Goal: Information Seeking & Learning: Check status

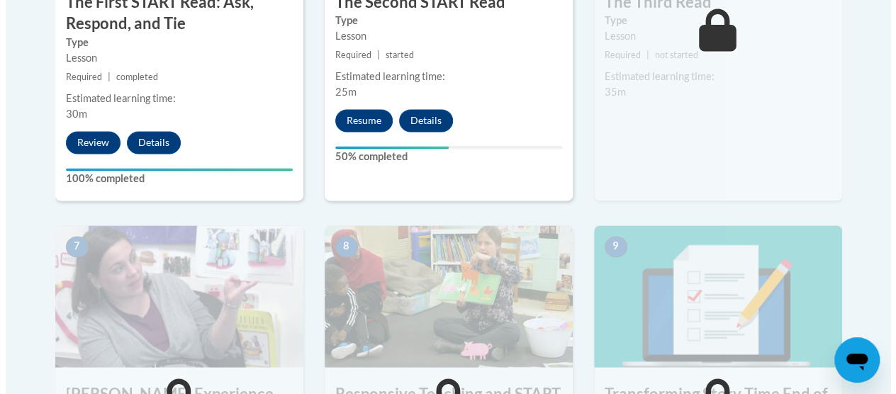
scroll to position [1033, 0]
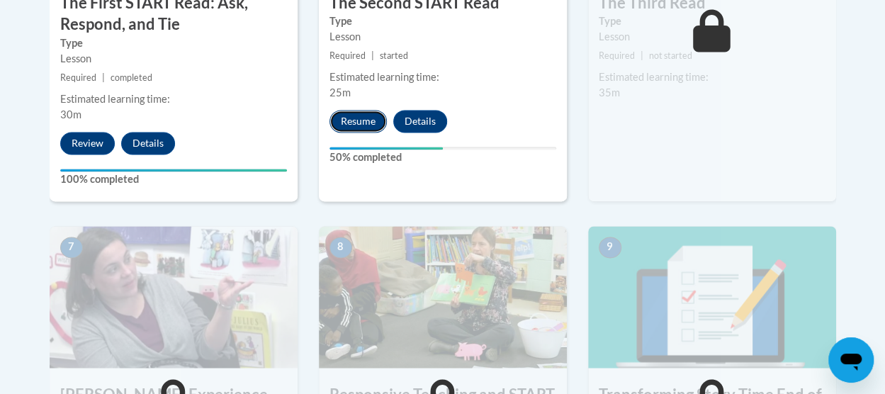
click at [356, 119] on button "Resume" at bounding box center [358, 121] width 57 height 23
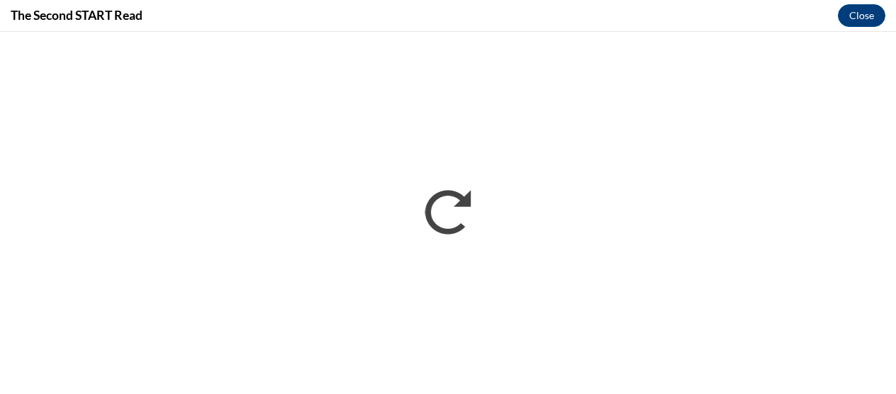
scroll to position [0, 0]
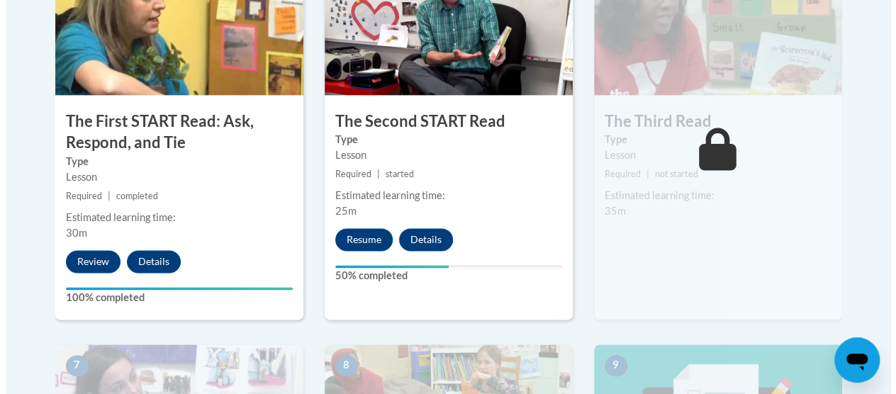
scroll to position [904, 0]
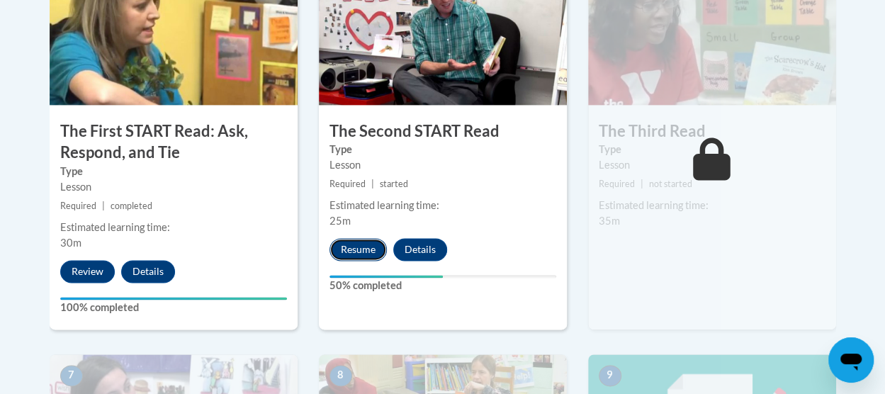
click at [359, 246] on button "Resume" at bounding box center [358, 249] width 57 height 23
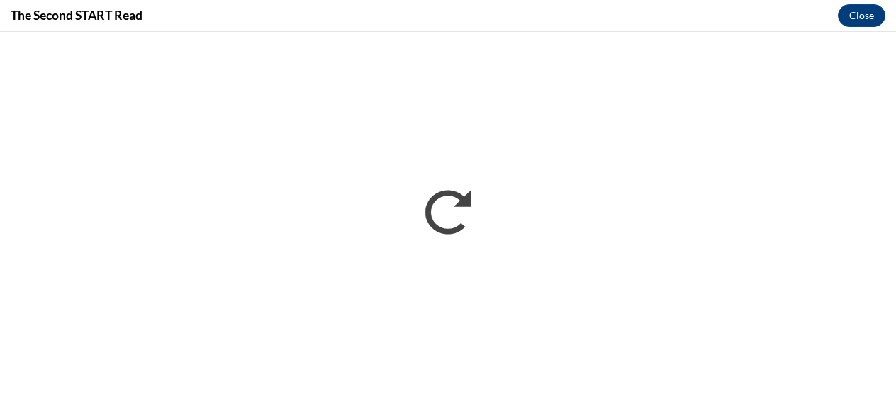
scroll to position [0, 0]
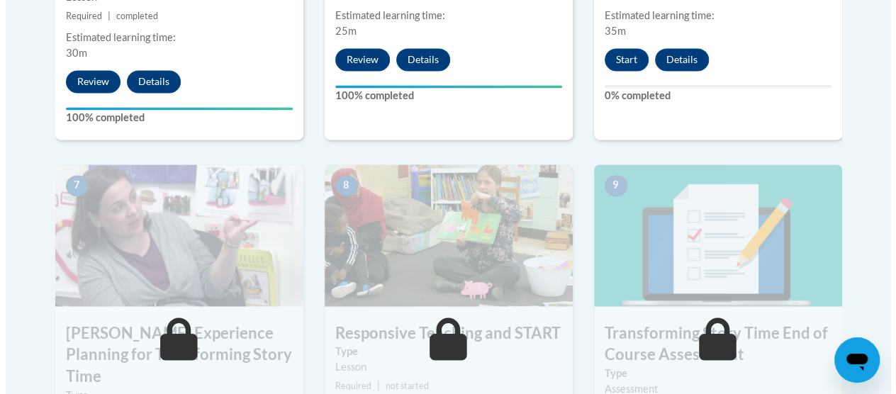
scroll to position [1077, 0]
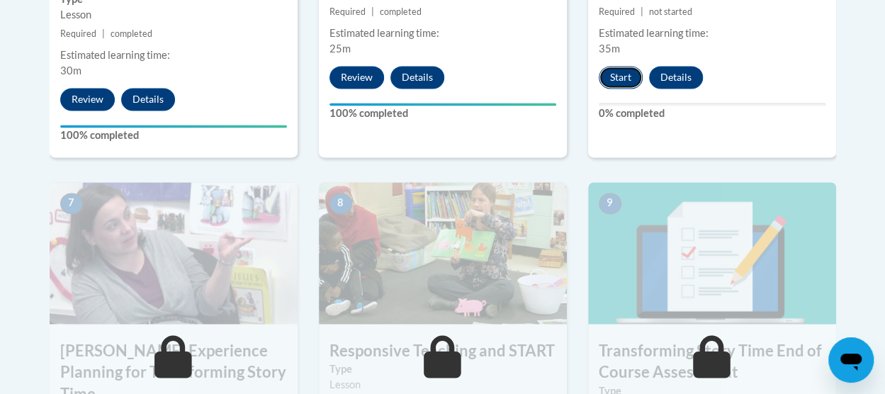
click at [625, 82] on button "Start" at bounding box center [621, 77] width 44 height 23
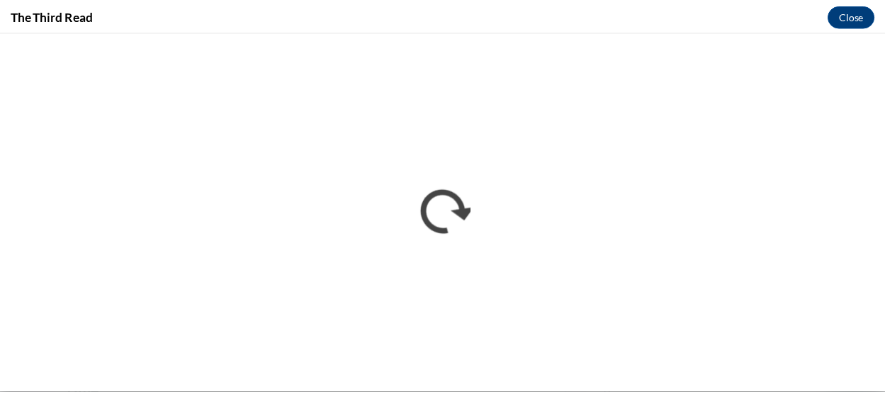
scroll to position [0, 0]
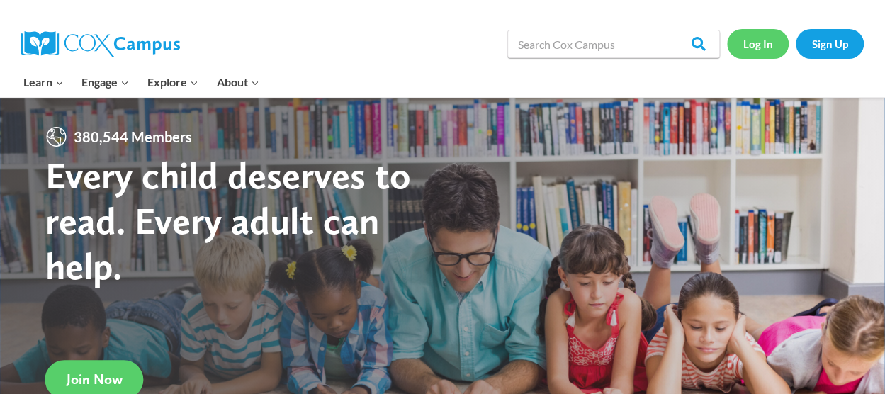
click at [758, 49] on link "Log In" at bounding box center [758, 43] width 62 height 29
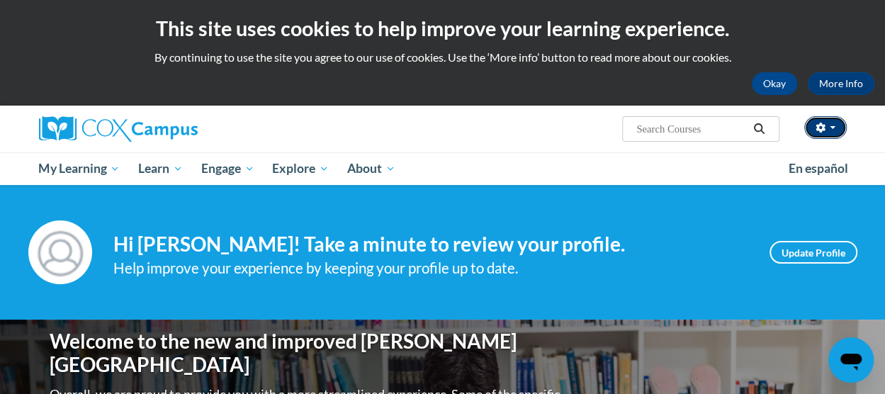
click at [828, 130] on button "button" at bounding box center [825, 127] width 43 height 23
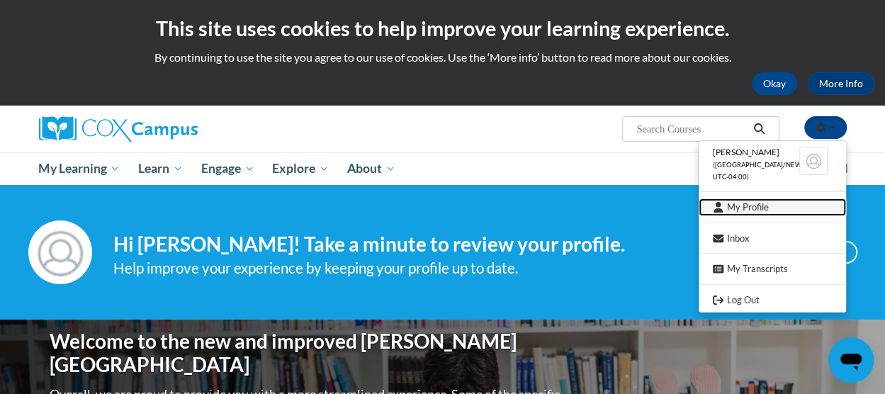
click at [755, 208] on link "My Profile" at bounding box center [772, 207] width 147 height 18
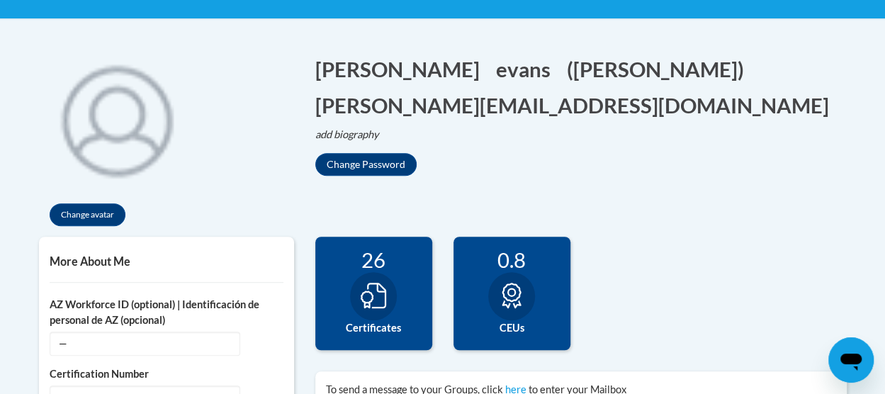
scroll to position [277, 0]
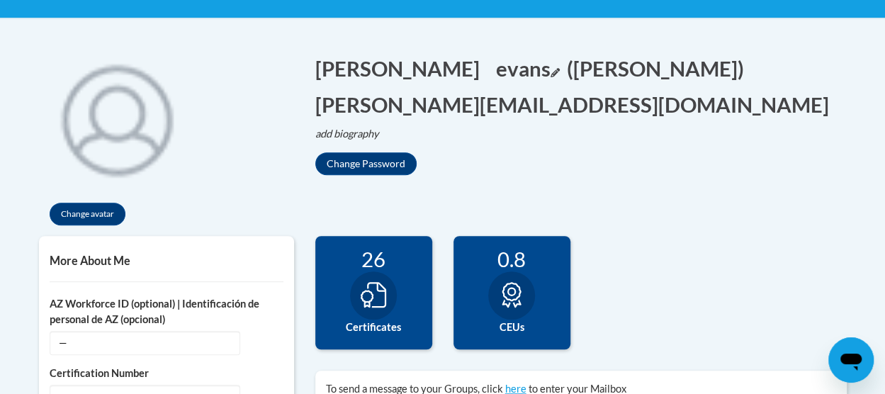
click at [551, 74] on icon "Edit last name" at bounding box center [555, 72] width 9 height 9
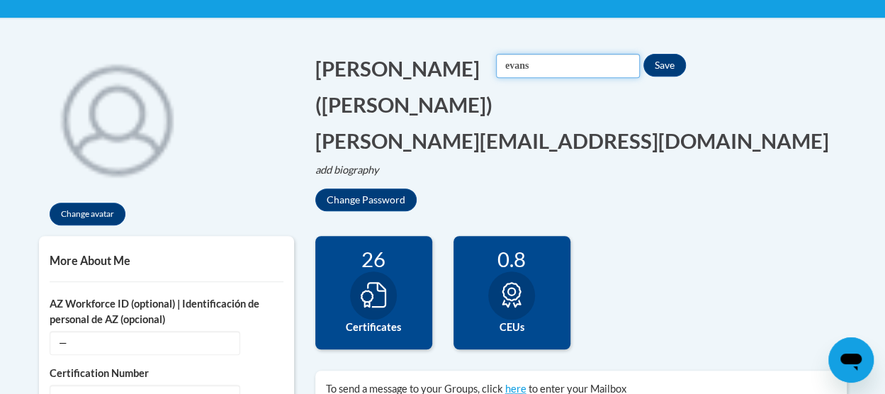
click at [496, 70] on input "evans" at bounding box center [568, 66] width 144 height 24
type input "Evans"
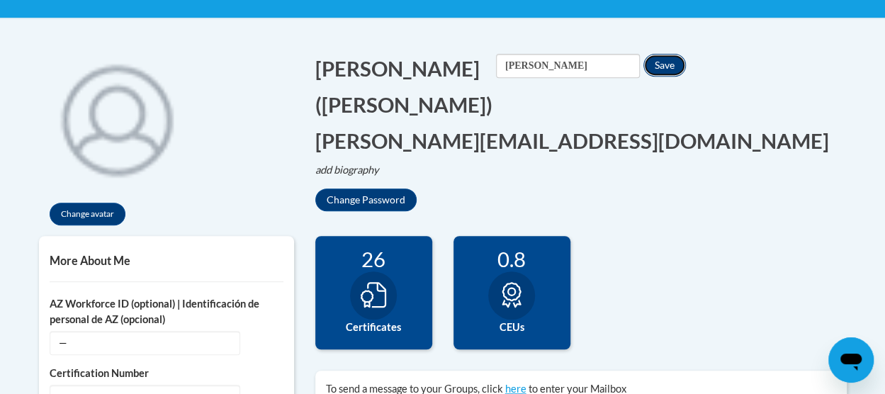
click at [644, 64] on button "Save" at bounding box center [665, 65] width 43 height 23
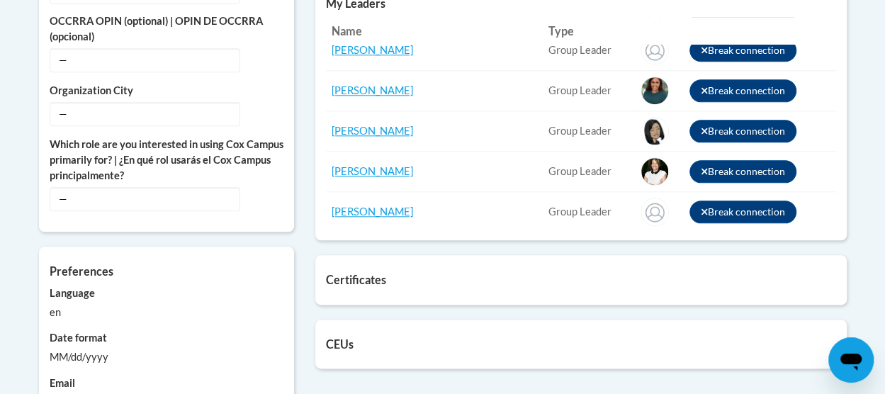
scroll to position [863, 0]
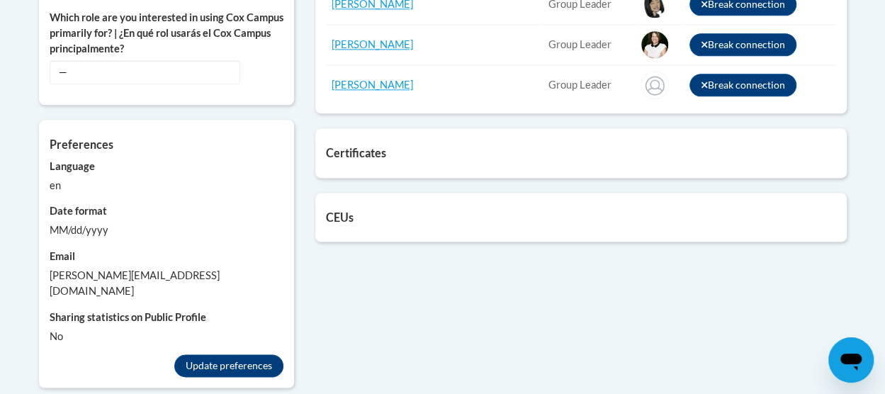
click at [380, 159] on div "Certificates List of certificates granted upon completion of activities Data-Dr…" at bounding box center [581, 152] width 532 height 49
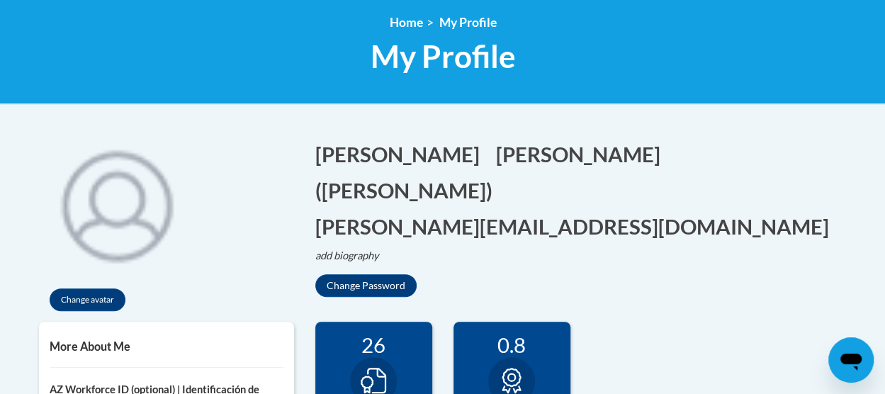
scroll to position [152, 0]
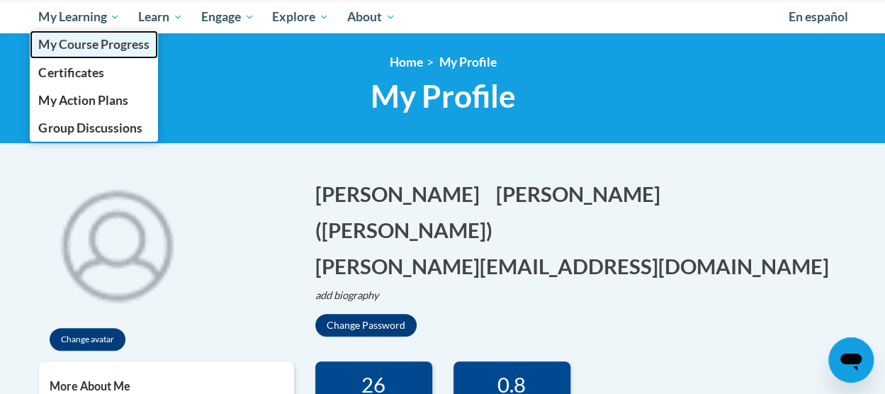
click at [90, 52] on link "My Course Progress" at bounding box center [94, 44] width 129 height 28
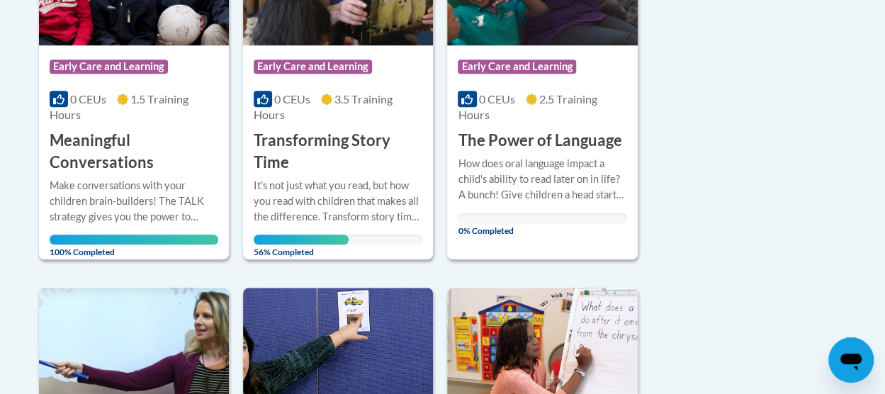
scroll to position [473, 0]
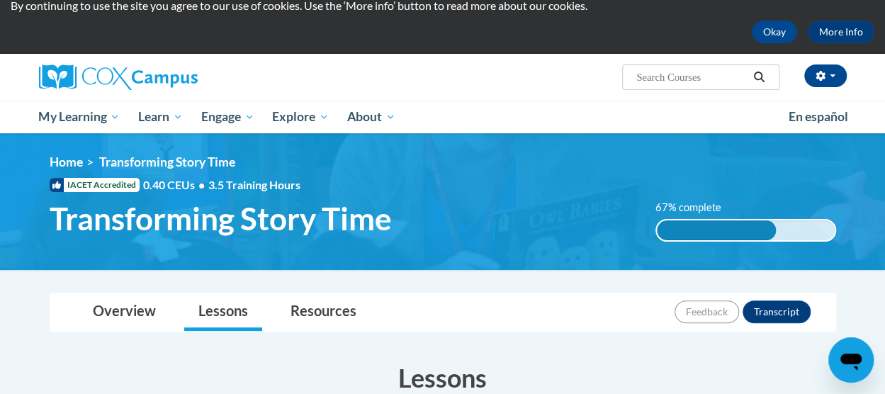
scroll to position [44, 0]
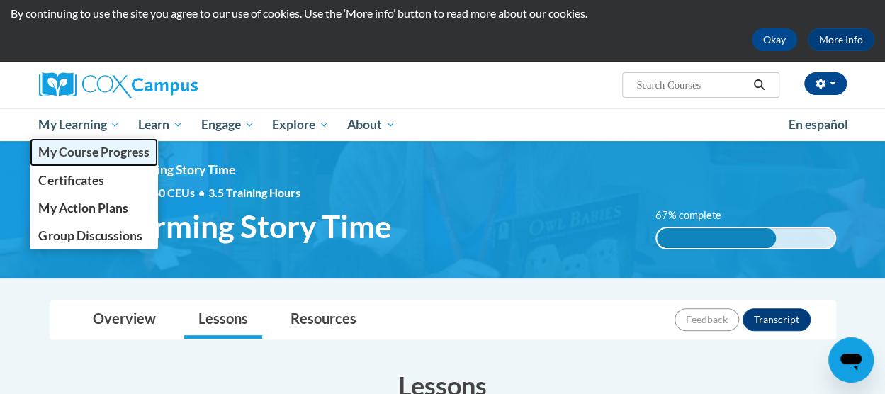
click at [82, 162] on link "My Course Progress" at bounding box center [94, 152] width 129 height 28
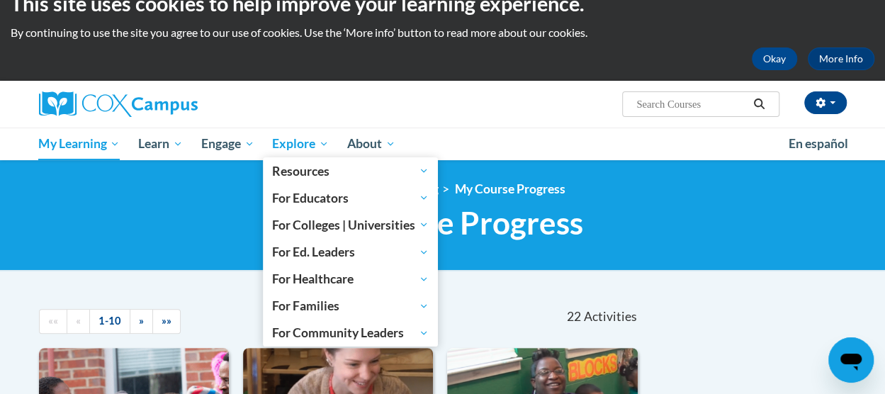
scroll to position [5, 0]
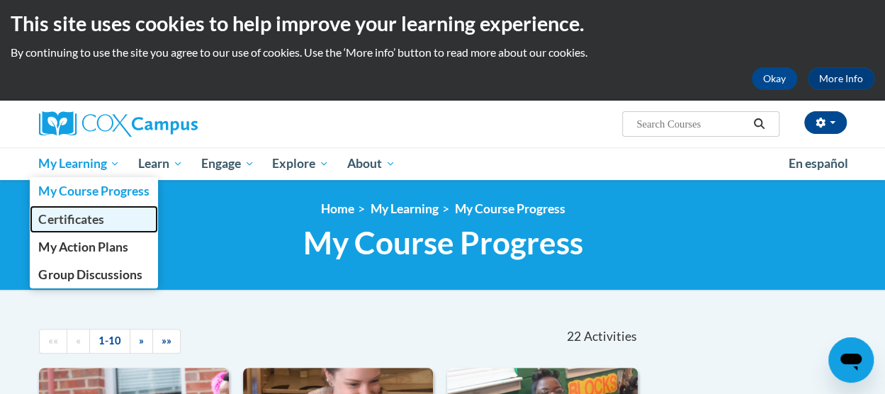
click at [98, 227] on link "Certificates" at bounding box center [94, 220] width 129 height 28
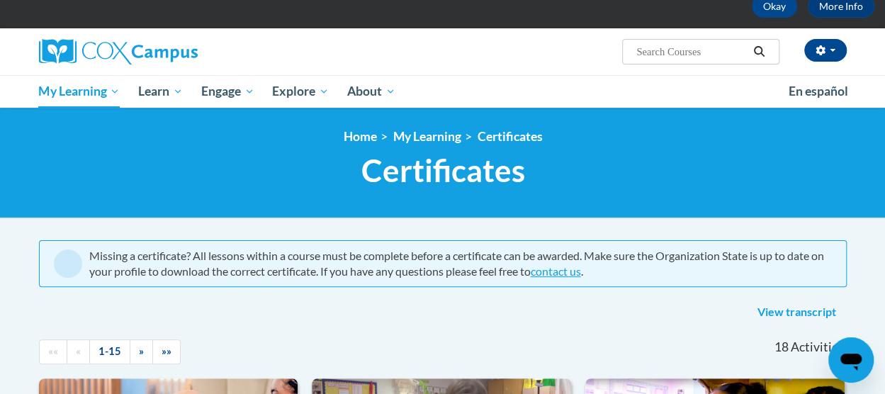
scroll to position [77, 0]
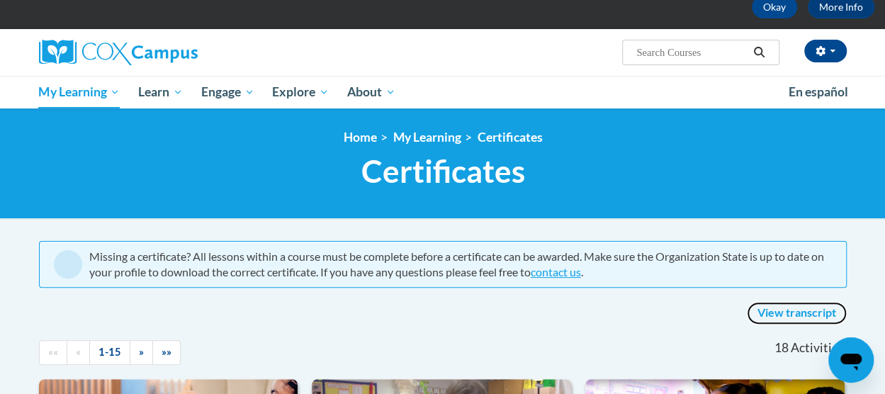
click at [780, 314] on link "View transcript" at bounding box center [797, 313] width 100 height 23
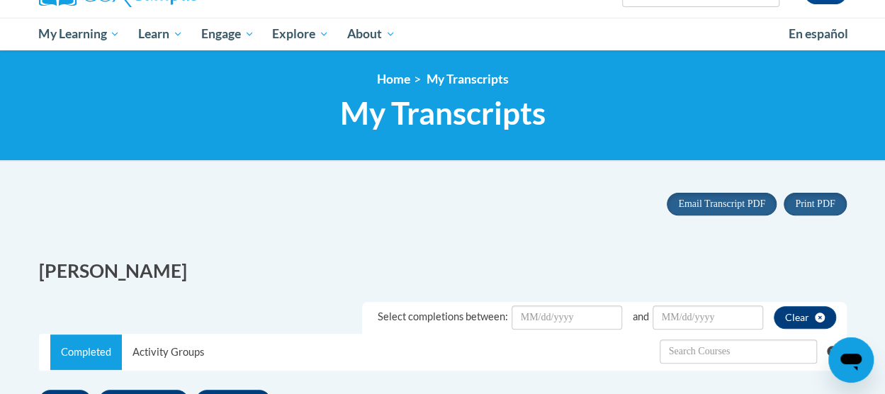
scroll to position [132, 0]
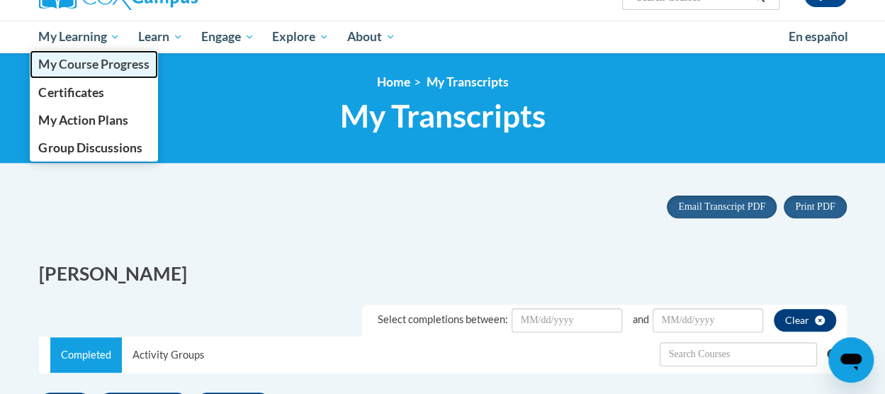
click at [79, 73] on link "My Course Progress" at bounding box center [94, 64] width 129 height 28
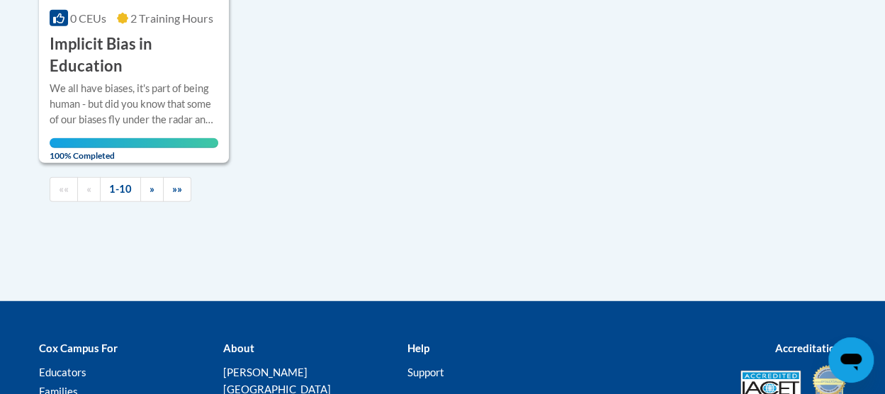
scroll to position [1783, 0]
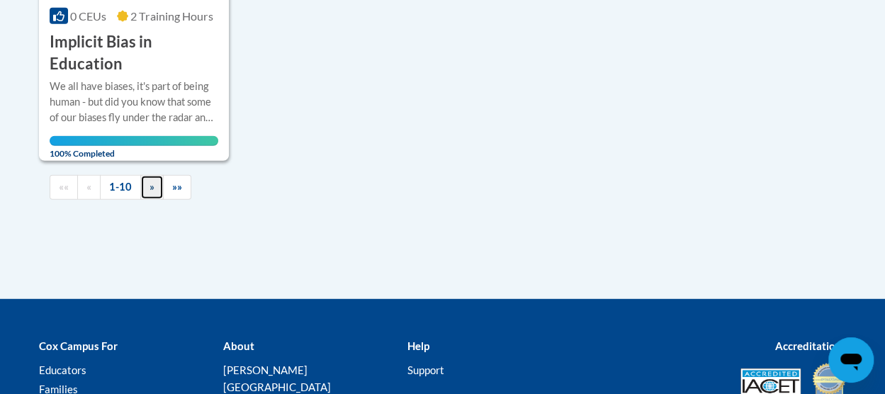
click at [152, 185] on link "»" at bounding box center [151, 187] width 23 height 25
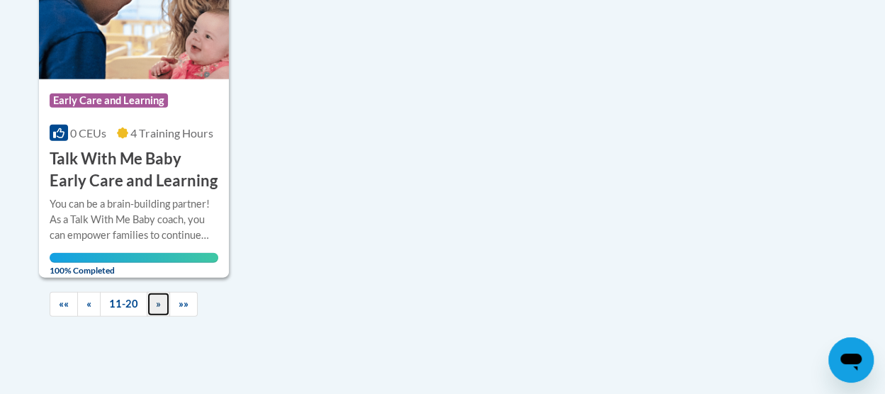
scroll to position [1623, 0]
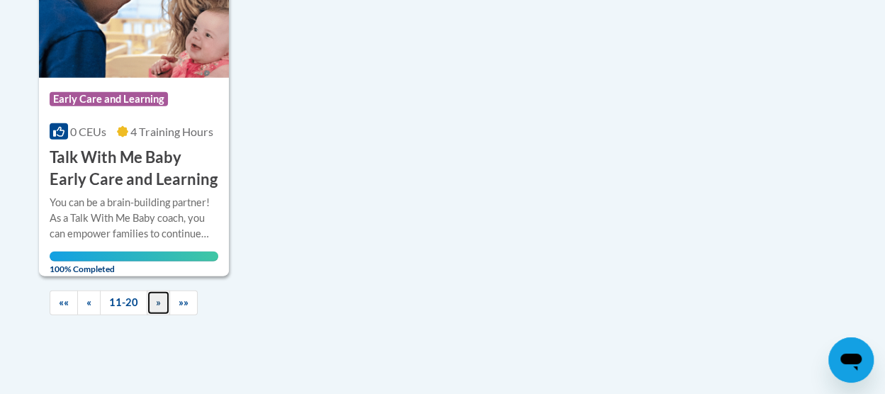
click at [152, 302] on link "»" at bounding box center [158, 303] width 23 height 25
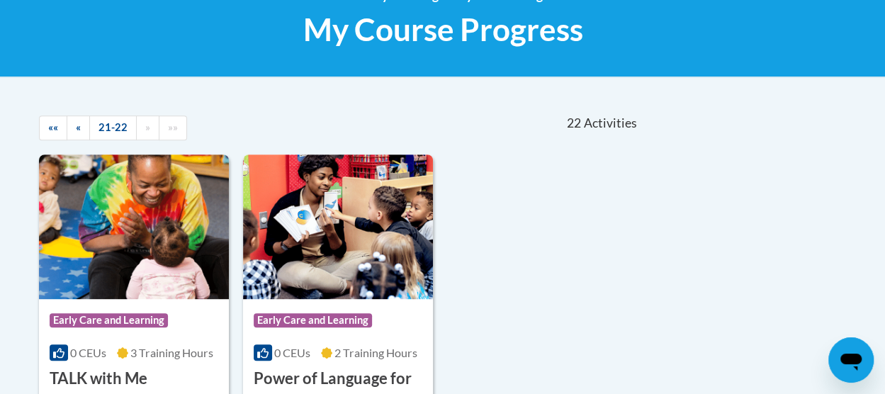
scroll to position [217, 0]
